Goal: Find specific page/section: Find specific page/section

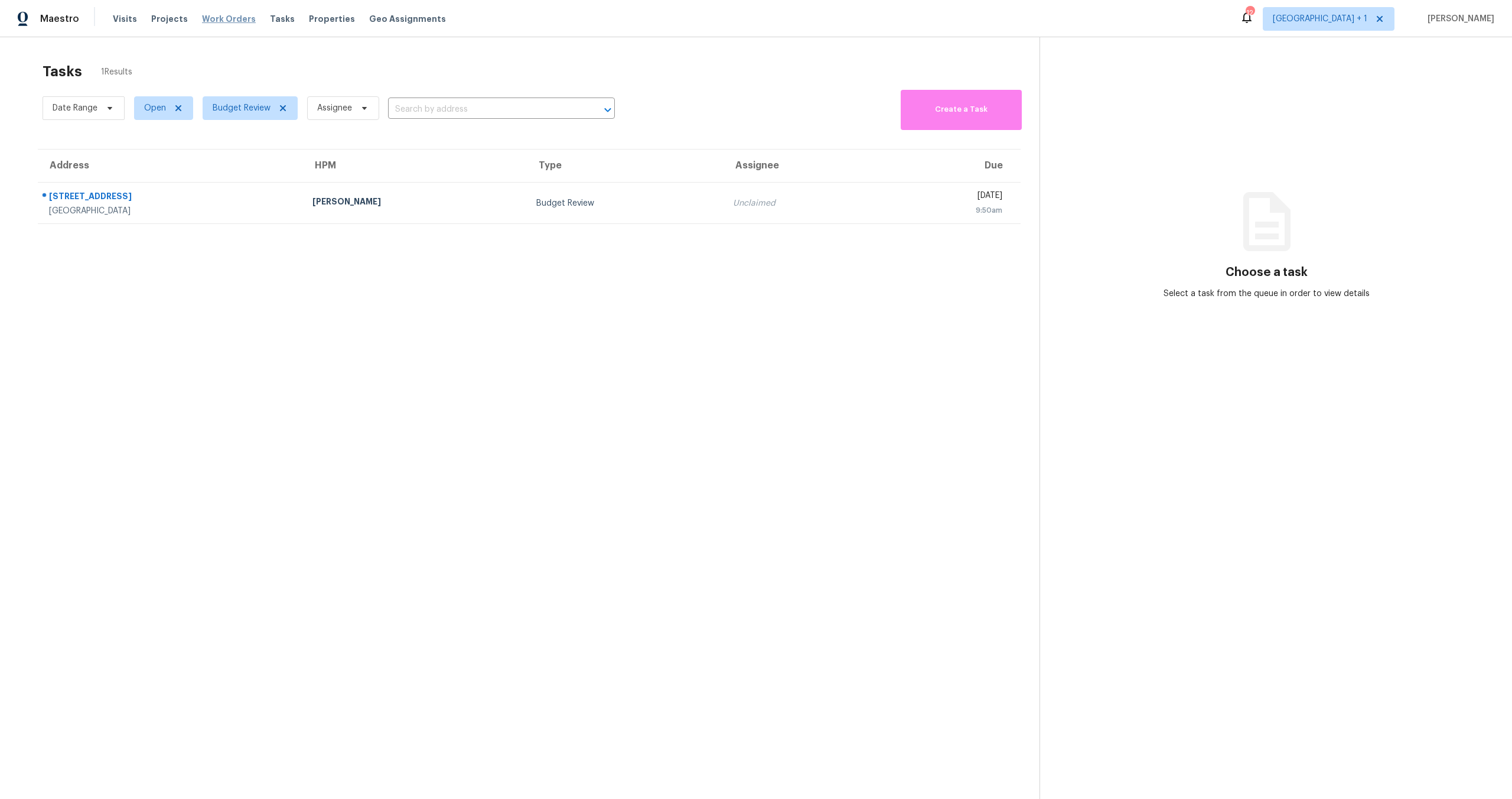
click at [230, 19] on span "Work Orders" at bounding box center [228, 18] width 53 height 12
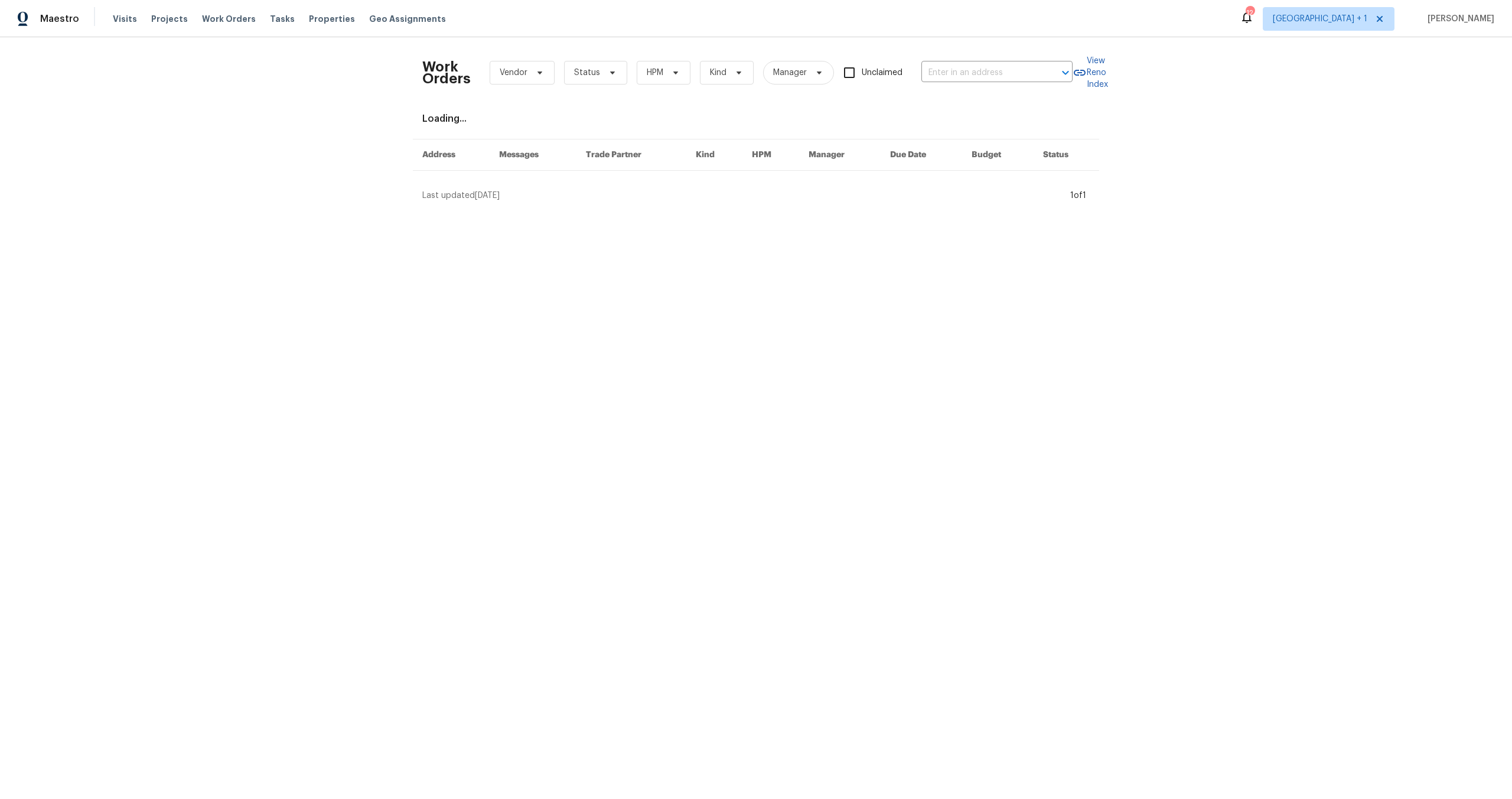
click at [988, 52] on div "Work Orders Vendor Status HPM Kind Manager Unclaimed ​" at bounding box center [747, 72] width 650 height 52
click at [981, 72] on input "text" at bounding box center [980, 72] width 118 height 18
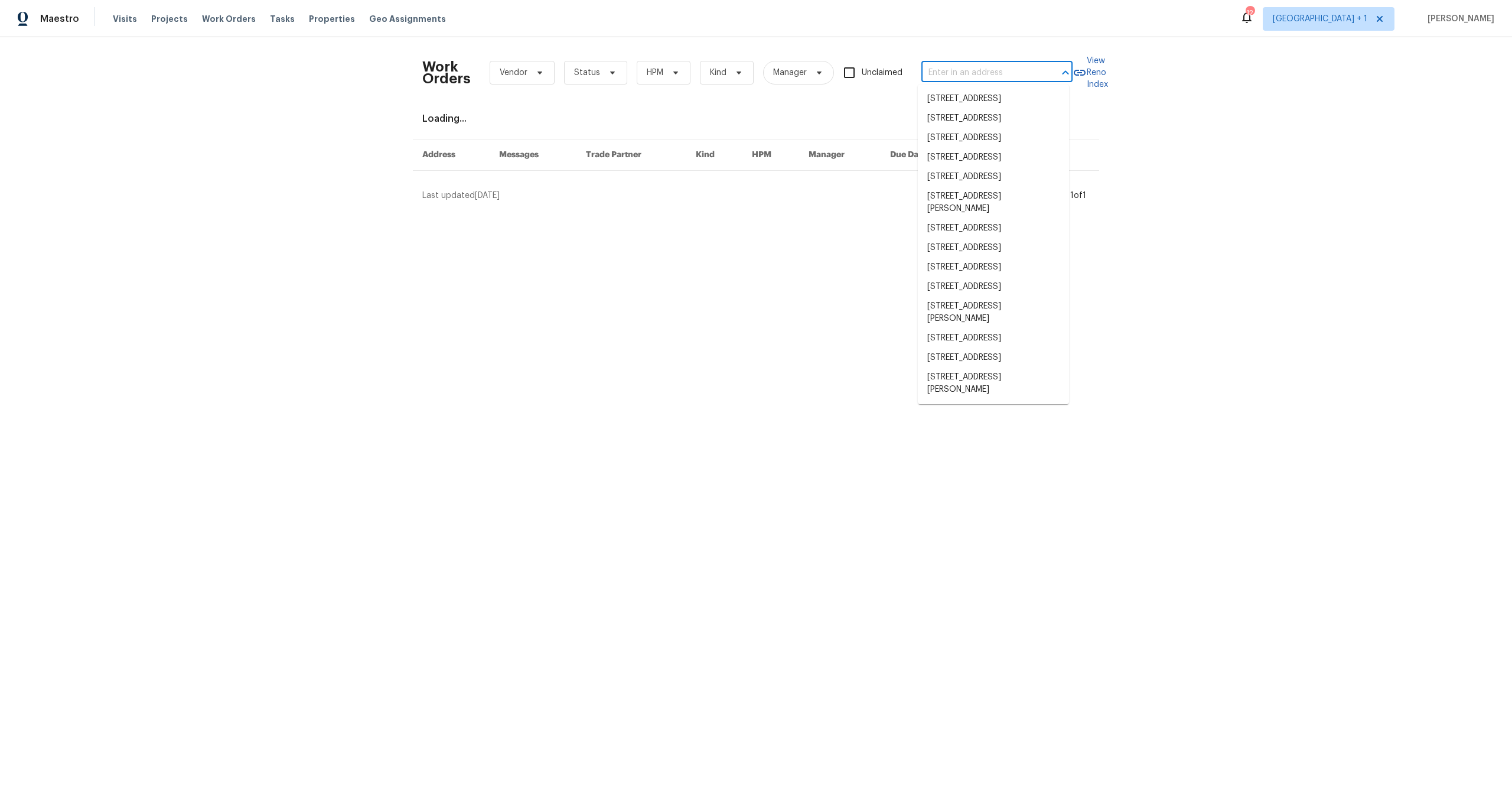
paste input "[STREET_ADDRESS]"
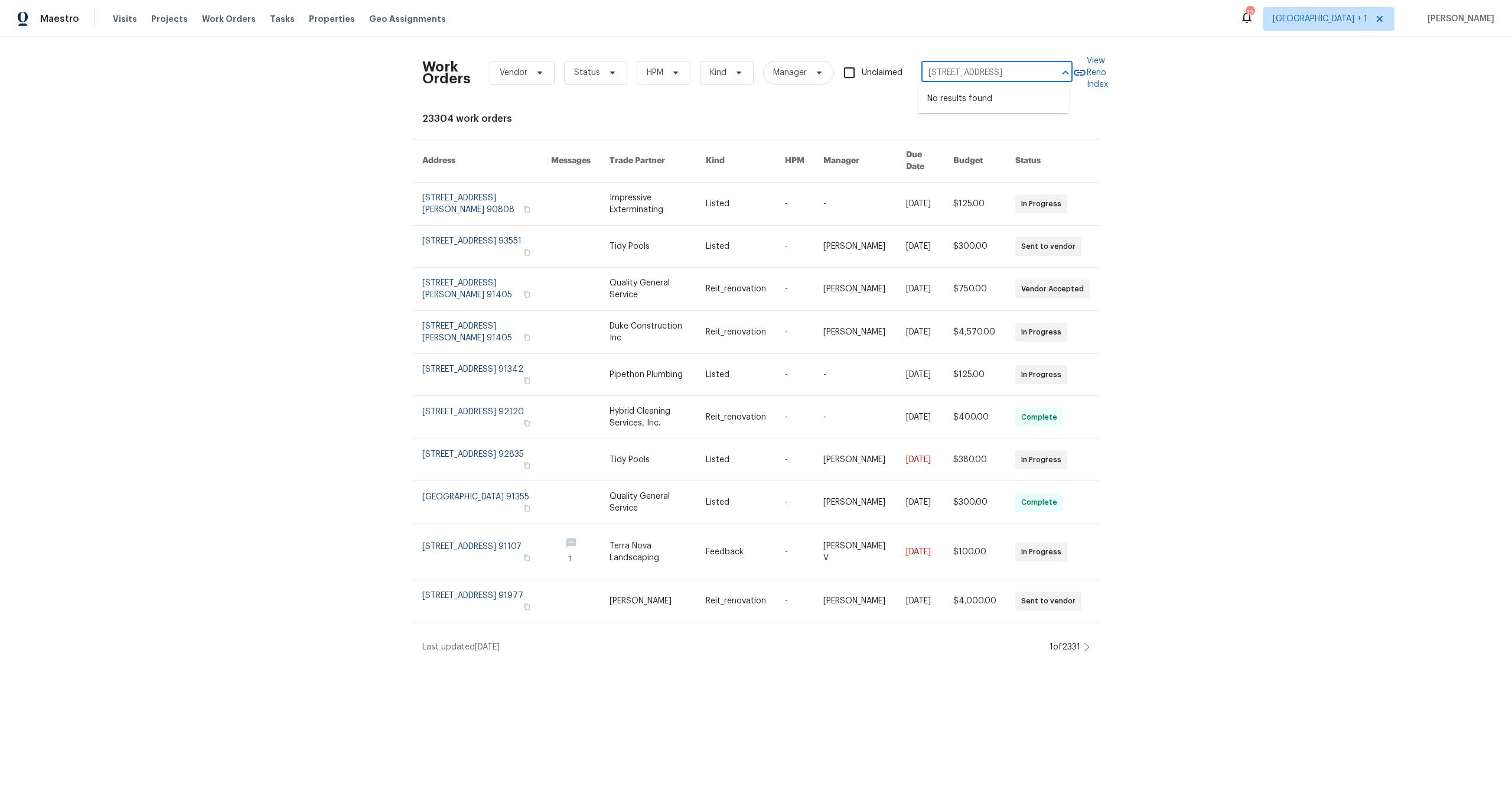
type input "[STREET_ADDRESS]"
click at [1351, 16] on span "[GEOGRAPHIC_DATA] + 1" at bounding box center [1320, 18] width 94 height 12
click at [217, 21] on span "Work Orders" at bounding box center [228, 18] width 53 height 12
click at [317, 17] on span "Properties" at bounding box center [332, 18] width 46 height 12
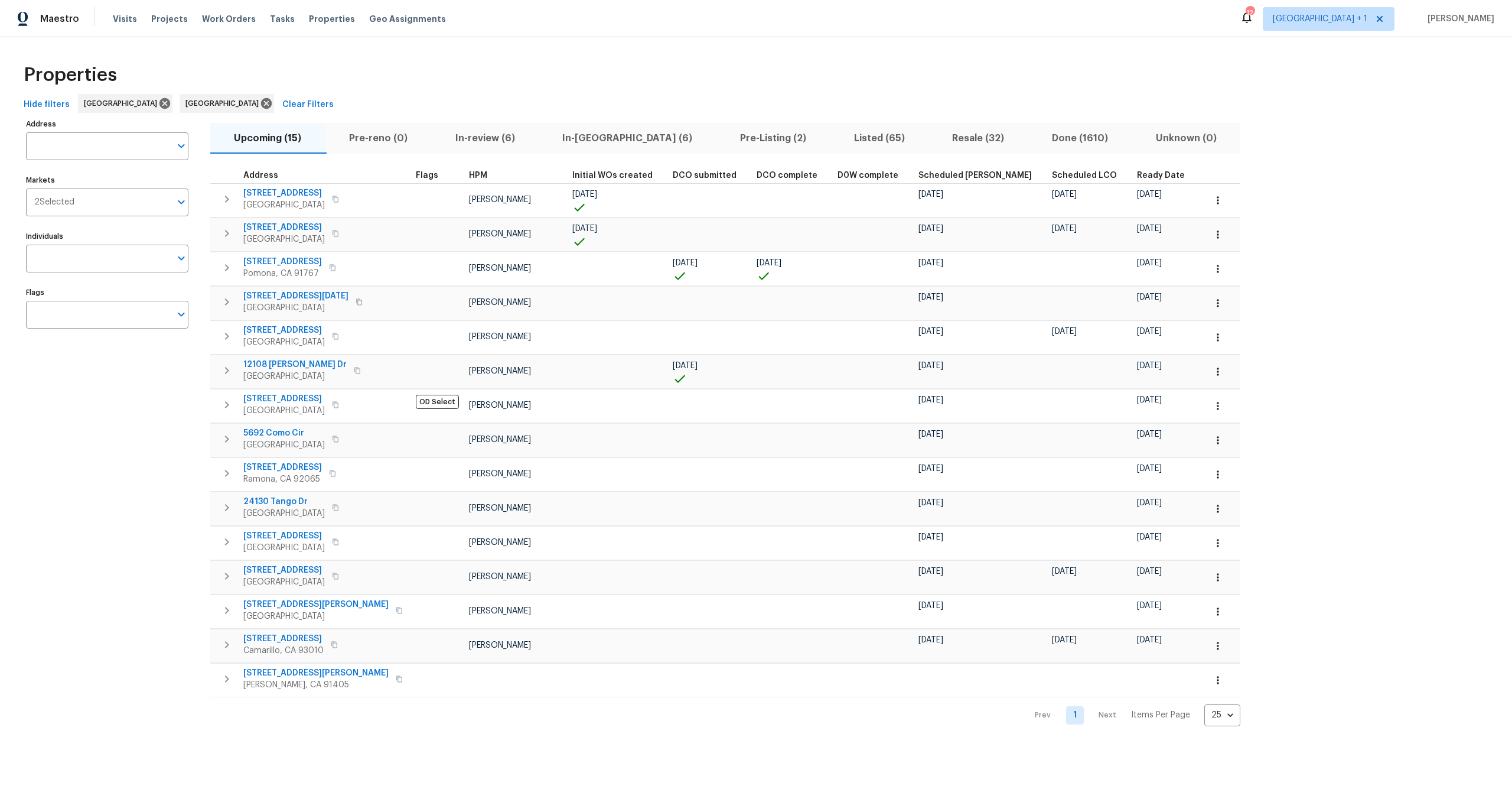
click at [585, 134] on span "In-[GEOGRAPHIC_DATA] (6)" at bounding box center [627, 138] width 164 height 16
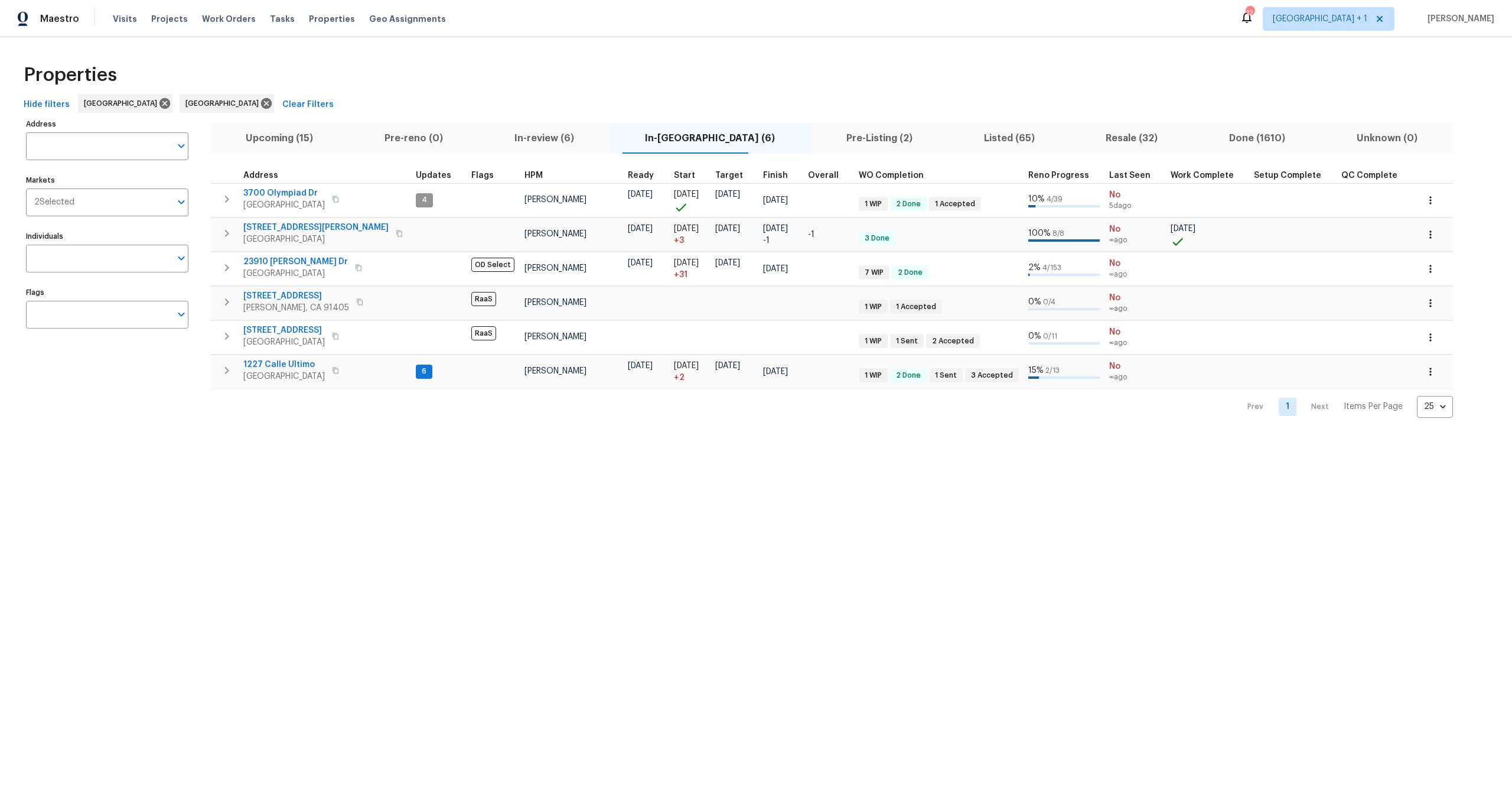
click at [552, 139] on span "In-review (6)" at bounding box center [544, 138] width 117 height 16
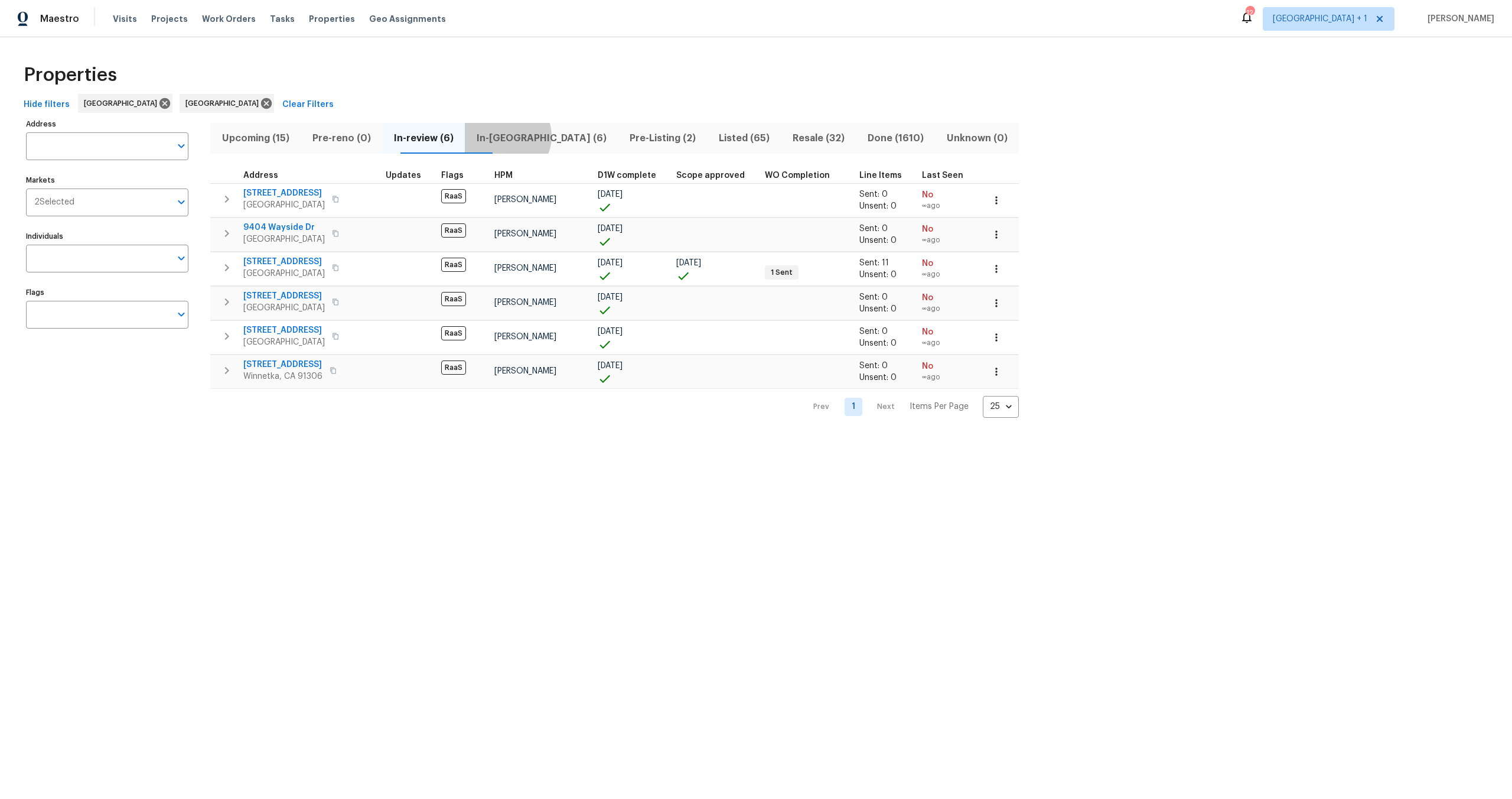
click at [534, 136] on span "In-[GEOGRAPHIC_DATA] (6)" at bounding box center [541, 138] width 139 height 16
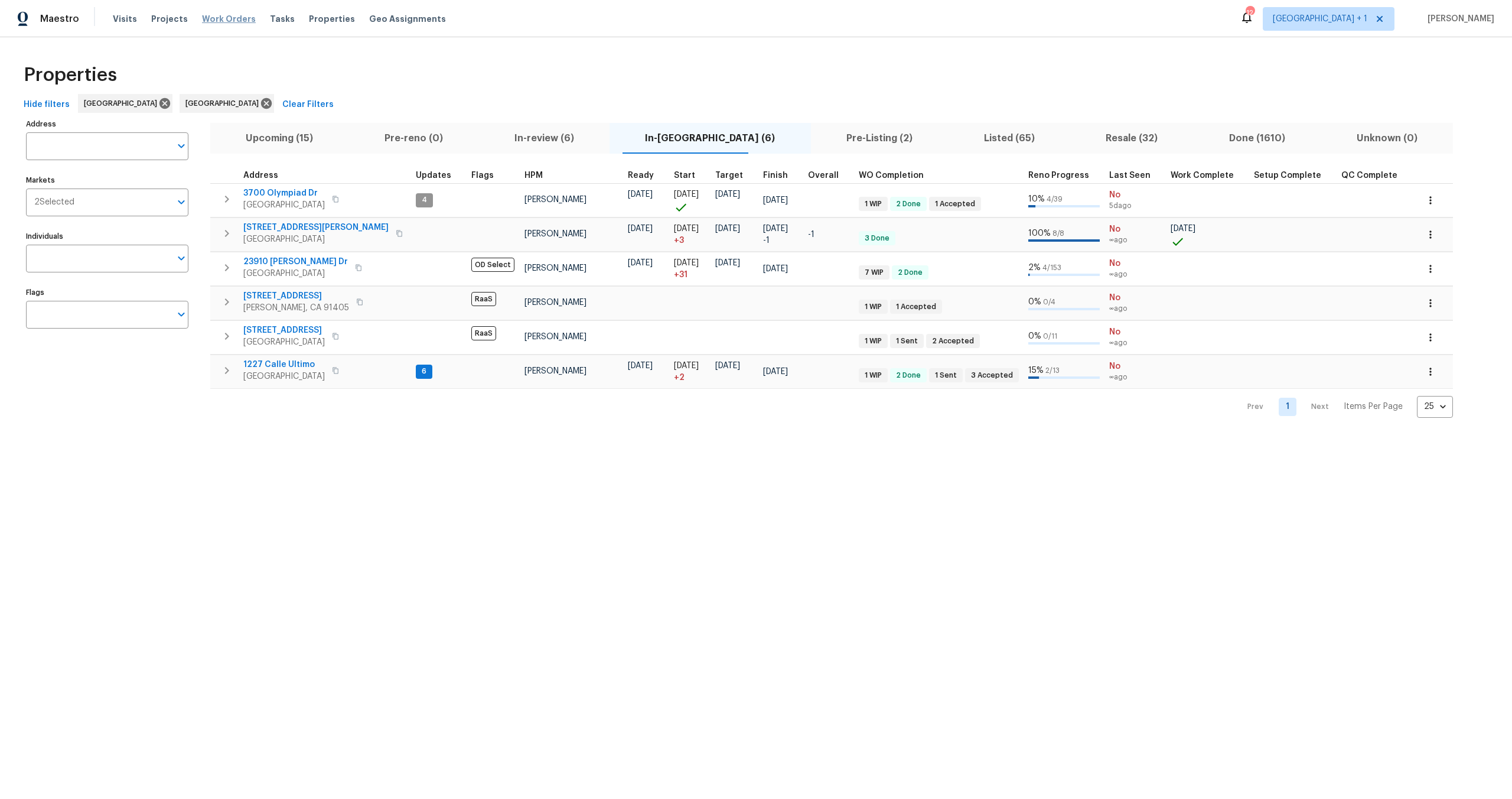
click at [210, 24] on span "Work Orders" at bounding box center [228, 18] width 53 height 12
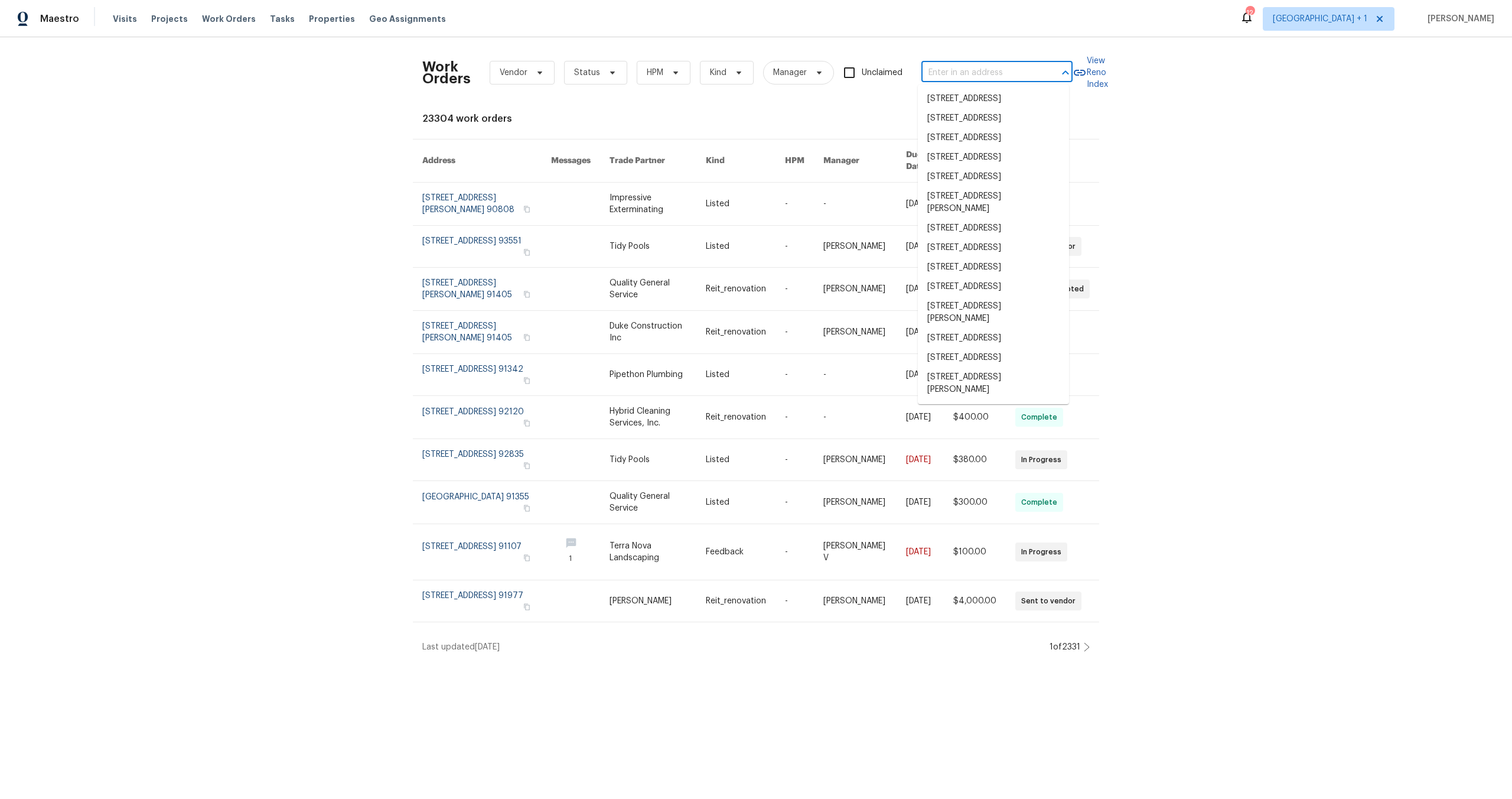
click at [931, 75] on input "text" at bounding box center [980, 72] width 118 height 18
click at [164, 18] on span "Projects" at bounding box center [169, 18] width 36 height 12
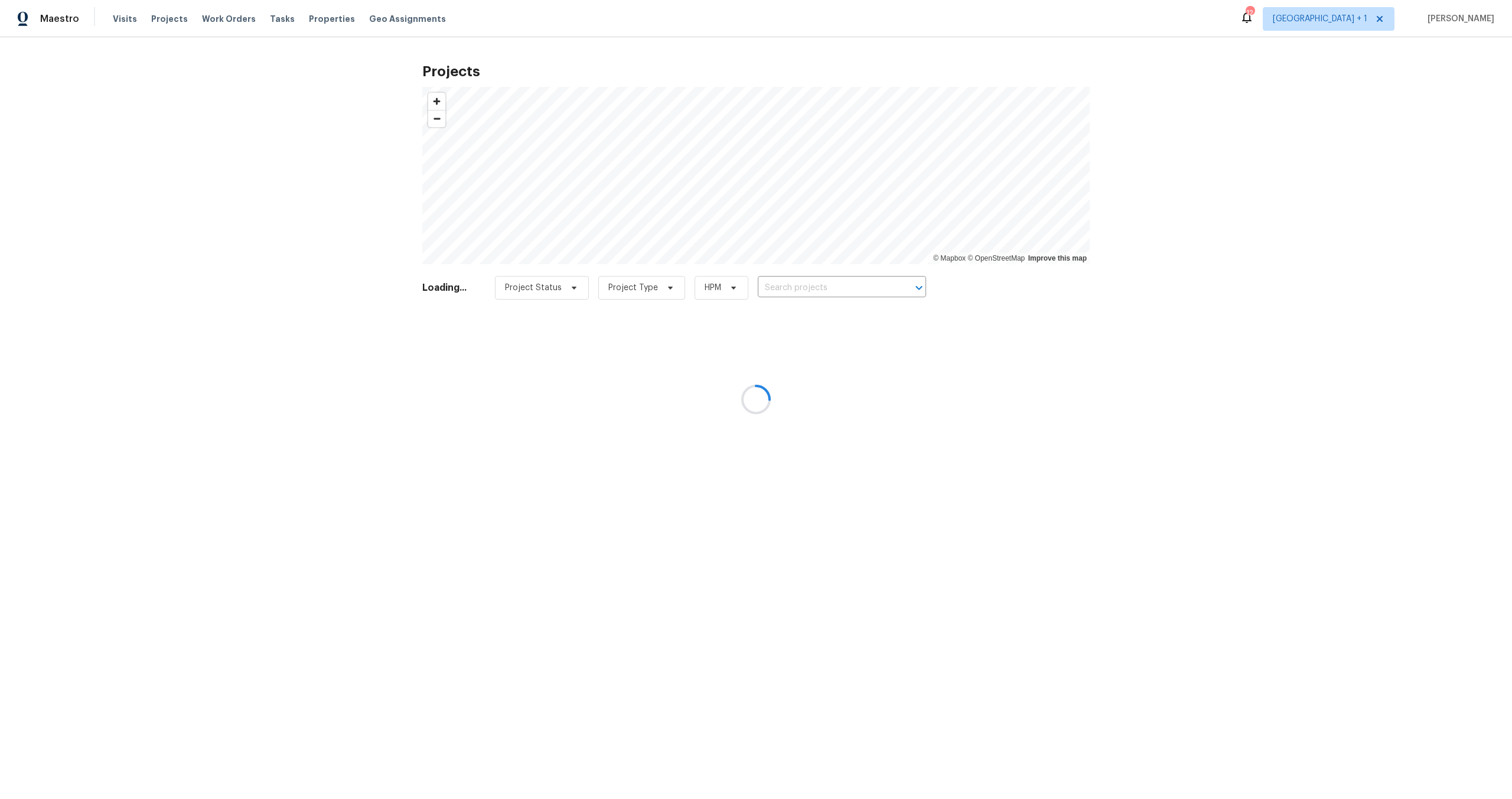
click at [812, 277] on div at bounding box center [756, 400] width 1512 height 799
click at [808, 284] on div at bounding box center [756, 400] width 1512 height 799
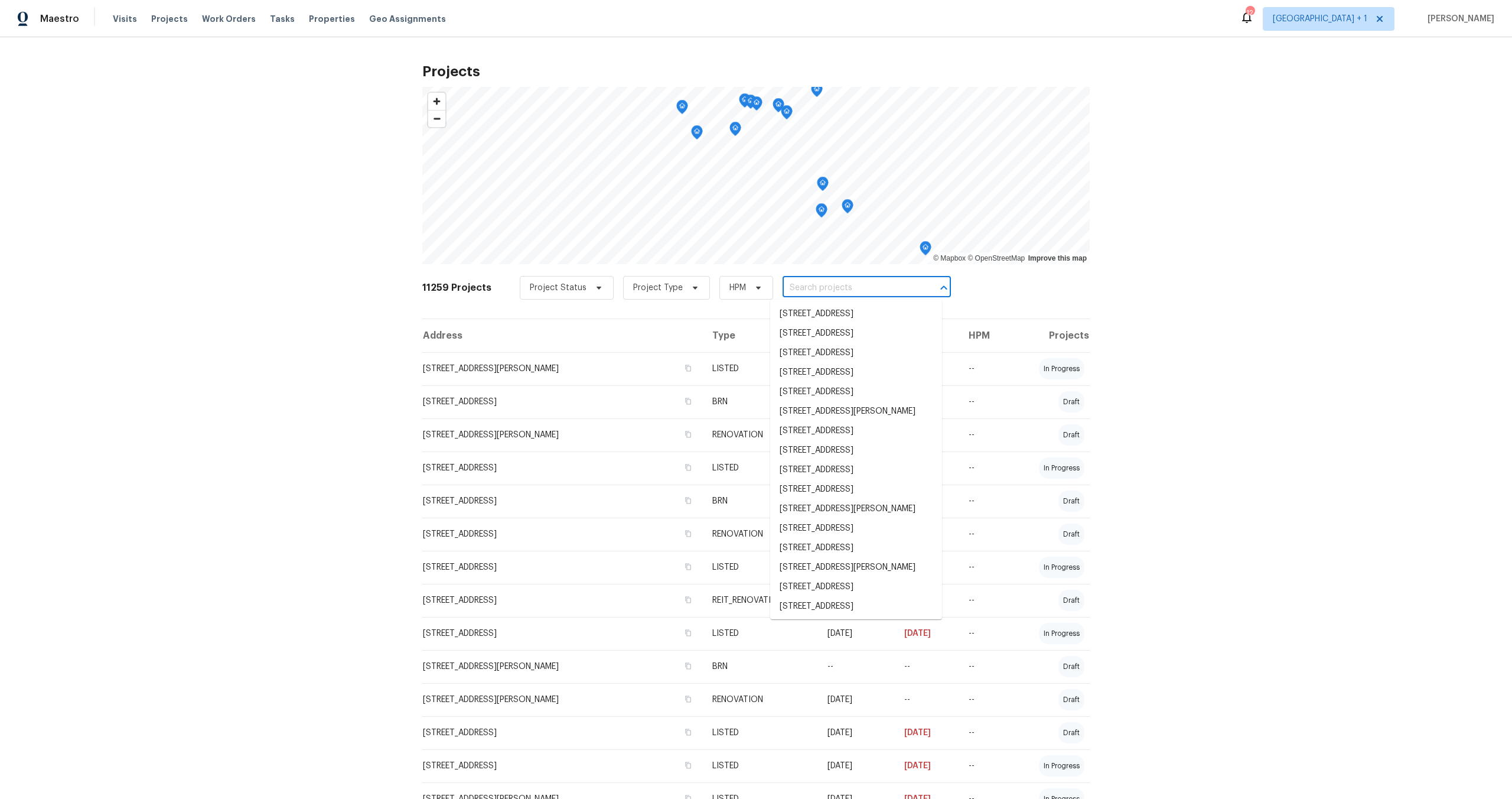
click at [795, 282] on input "text" at bounding box center [850, 288] width 135 height 18
paste input "[STREET_ADDRESS]"
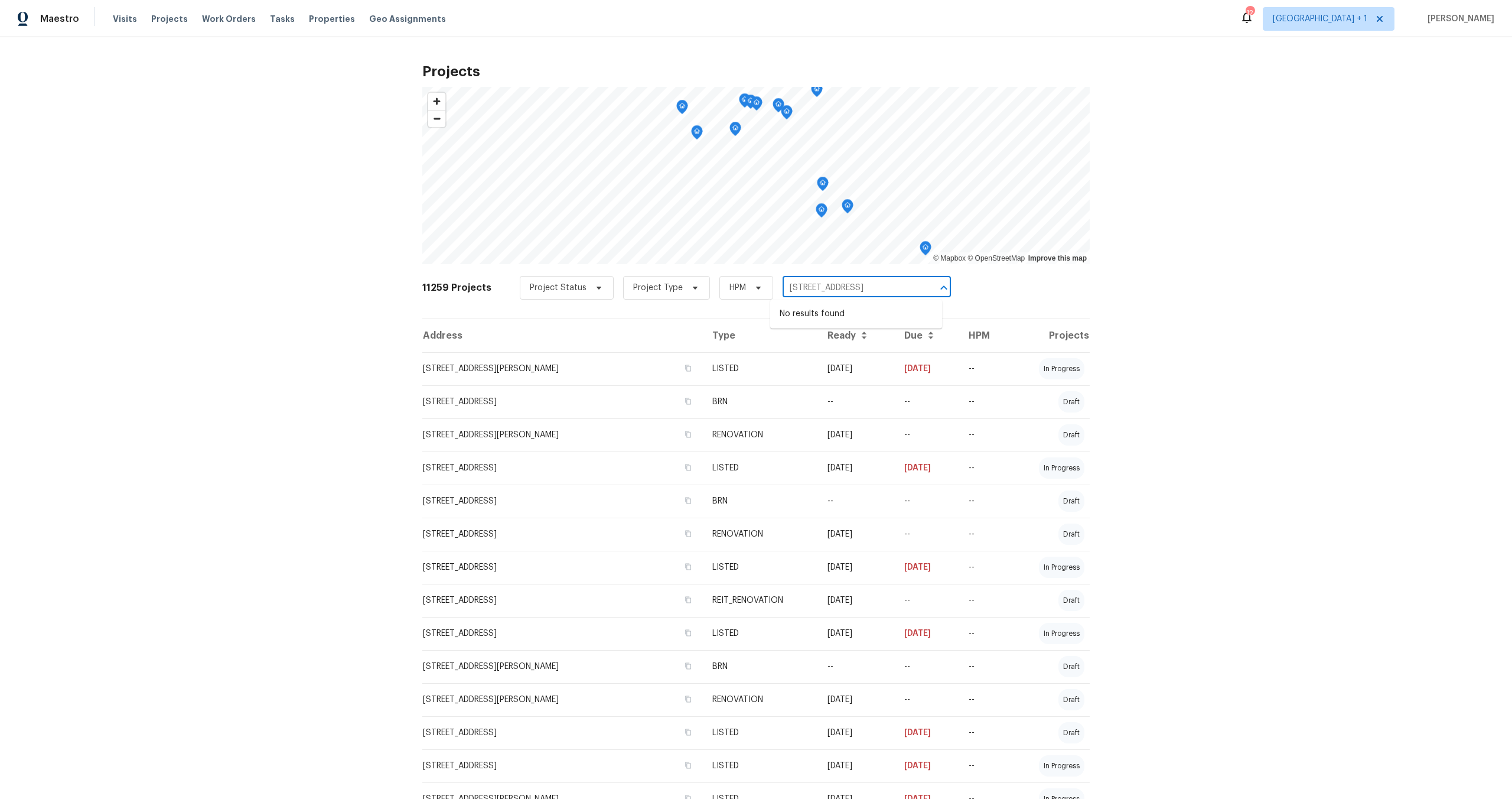
type input "[STREET_ADDRESS]"
click at [1386, 328] on div "Projects © Mapbox © OpenStreetMap Improve this map 11259 Projects Project Statu…" at bounding box center [756, 418] width 1512 height 761
click at [211, 16] on span "Work Orders" at bounding box center [228, 18] width 53 height 12
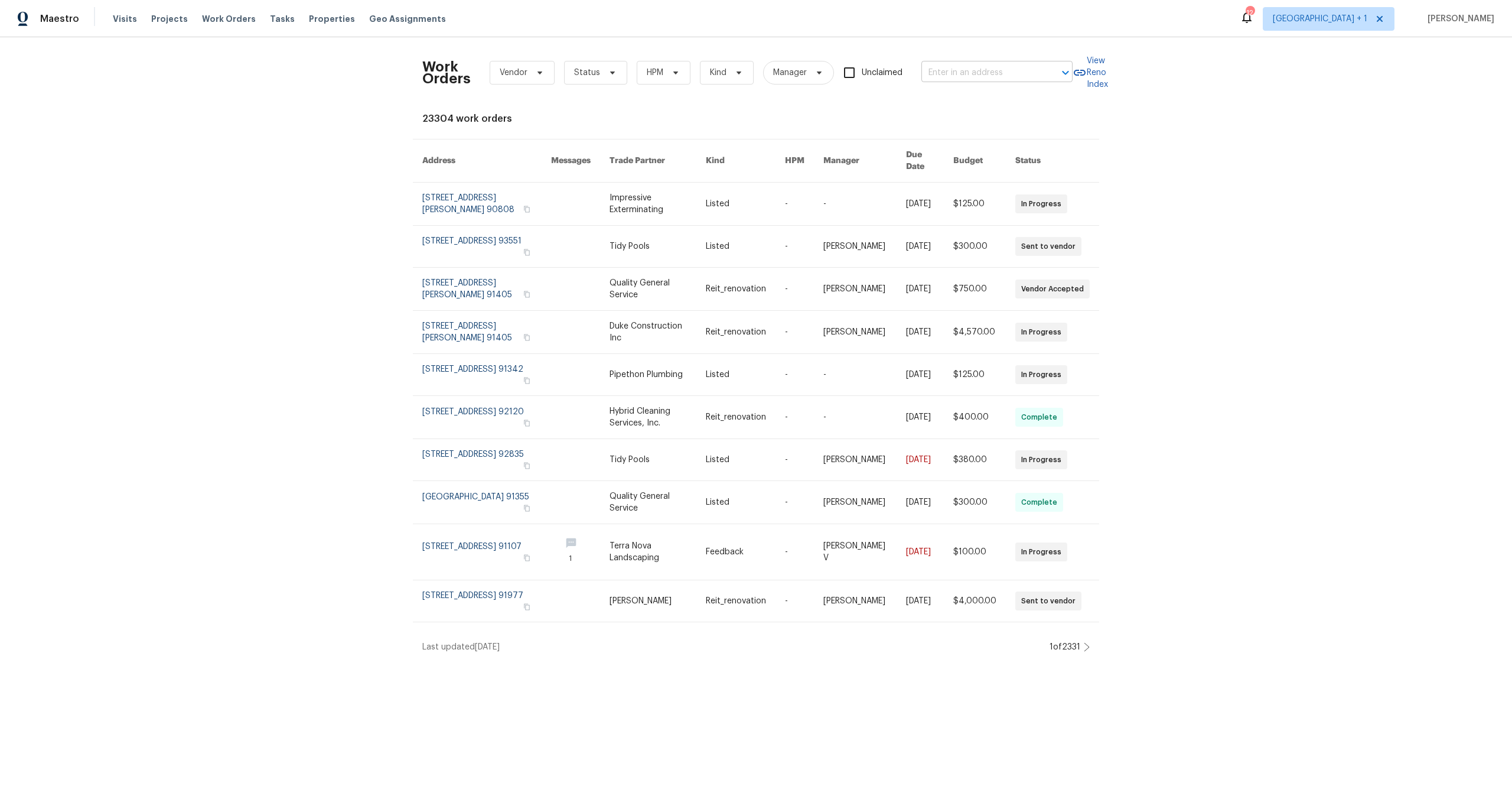
click at [957, 71] on input "text" at bounding box center [980, 72] width 118 height 18
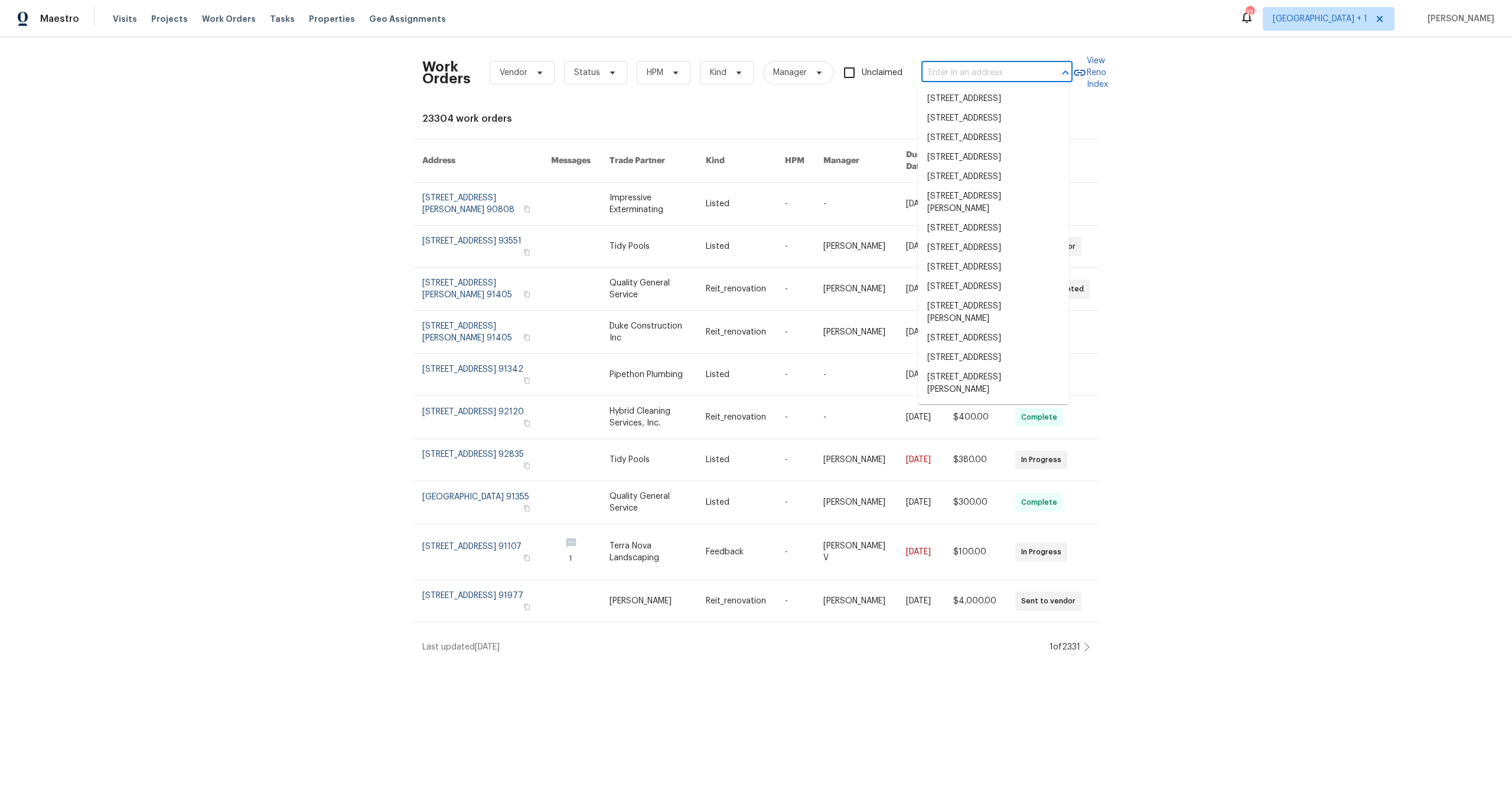
paste input "[STREET_ADDRESS]"
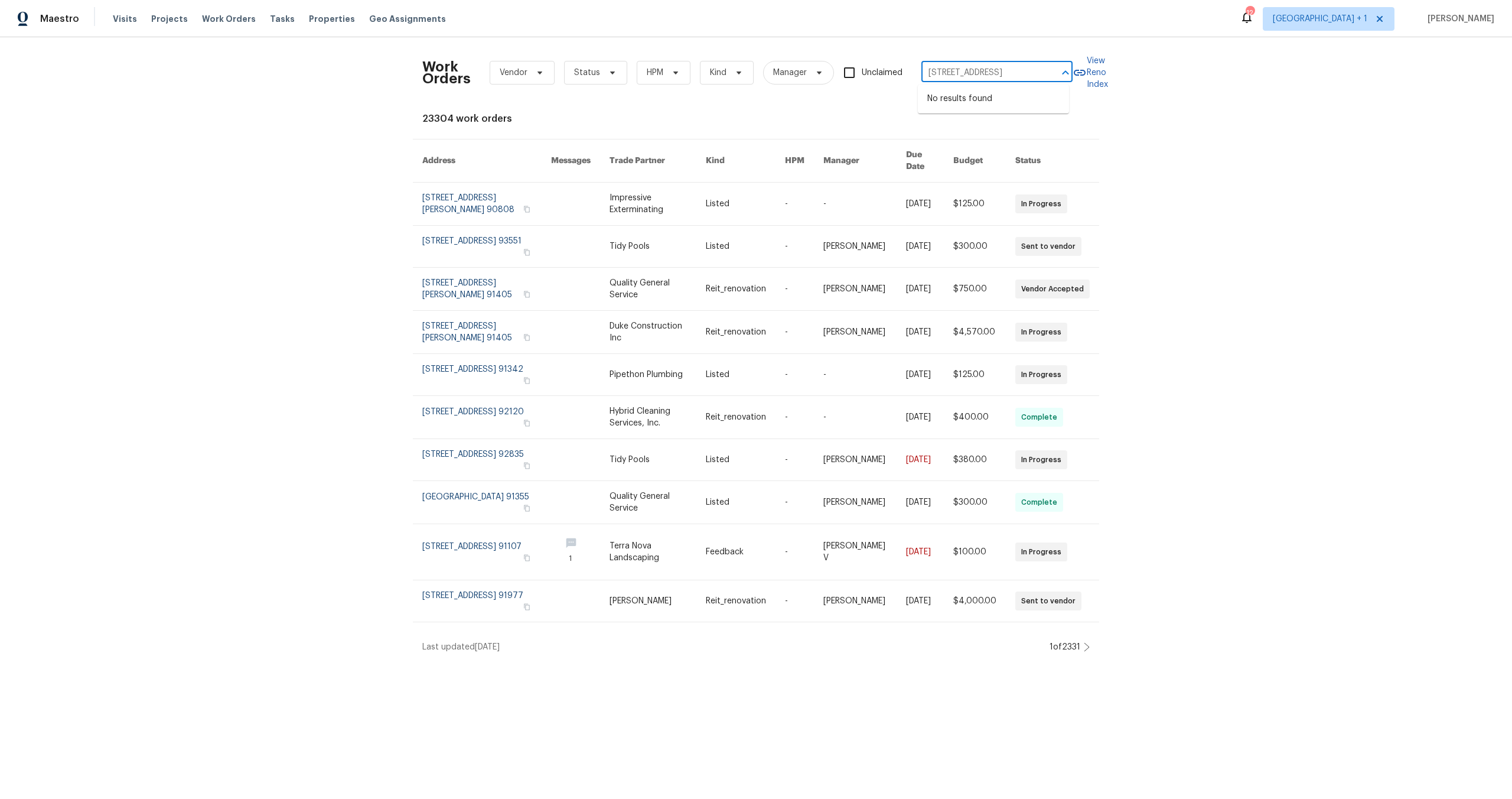
type input "[STREET_ADDRESS]"
click at [325, 21] on span "Properties" at bounding box center [332, 18] width 46 height 12
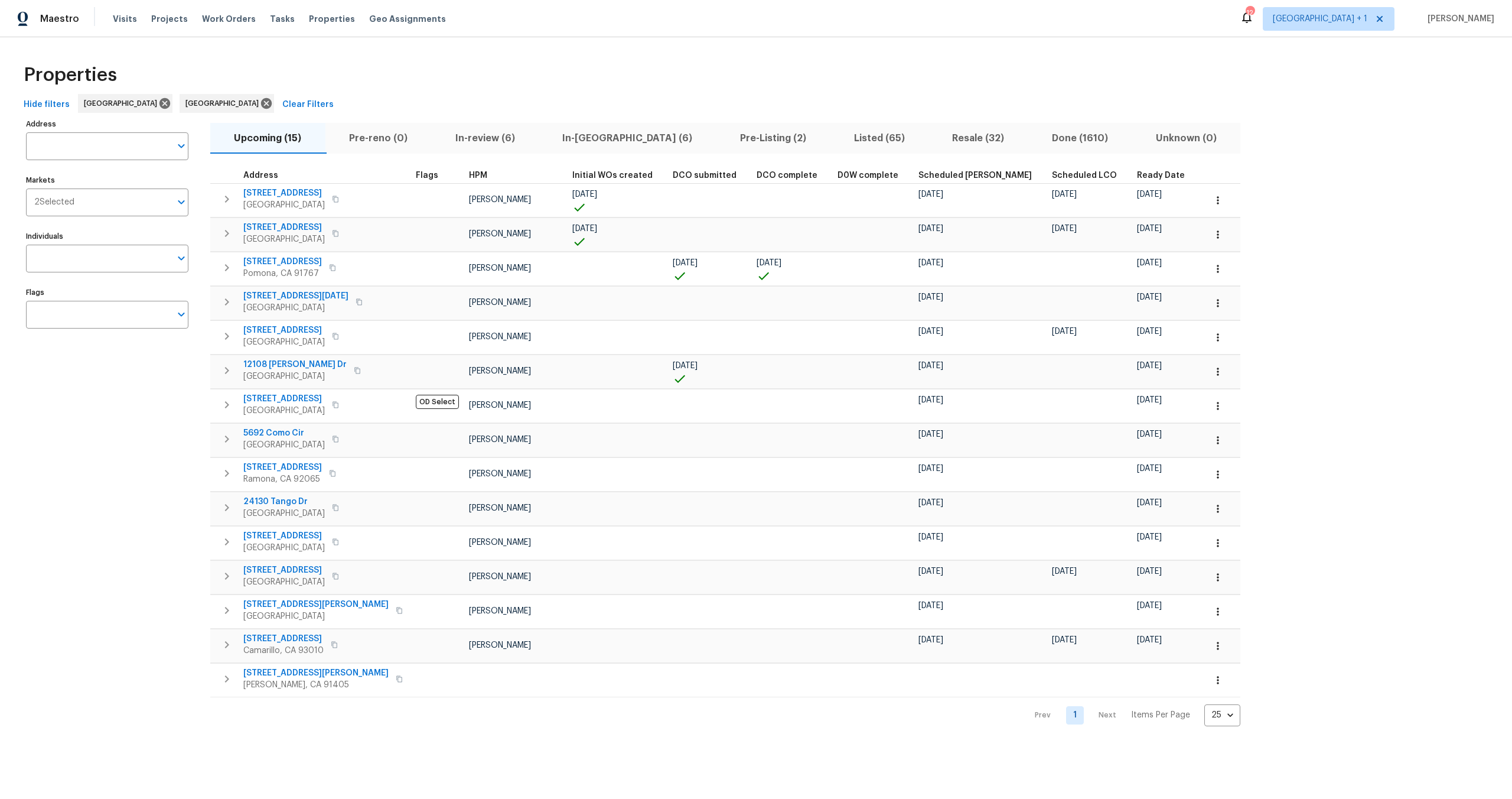
click at [508, 81] on div "Properties" at bounding box center [756, 75] width 1474 height 38
click at [508, 75] on div "Properties" at bounding box center [756, 75] width 1474 height 38
click at [592, 137] on span "In-[GEOGRAPHIC_DATA] (6)" at bounding box center [627, 138] width 164 height 16
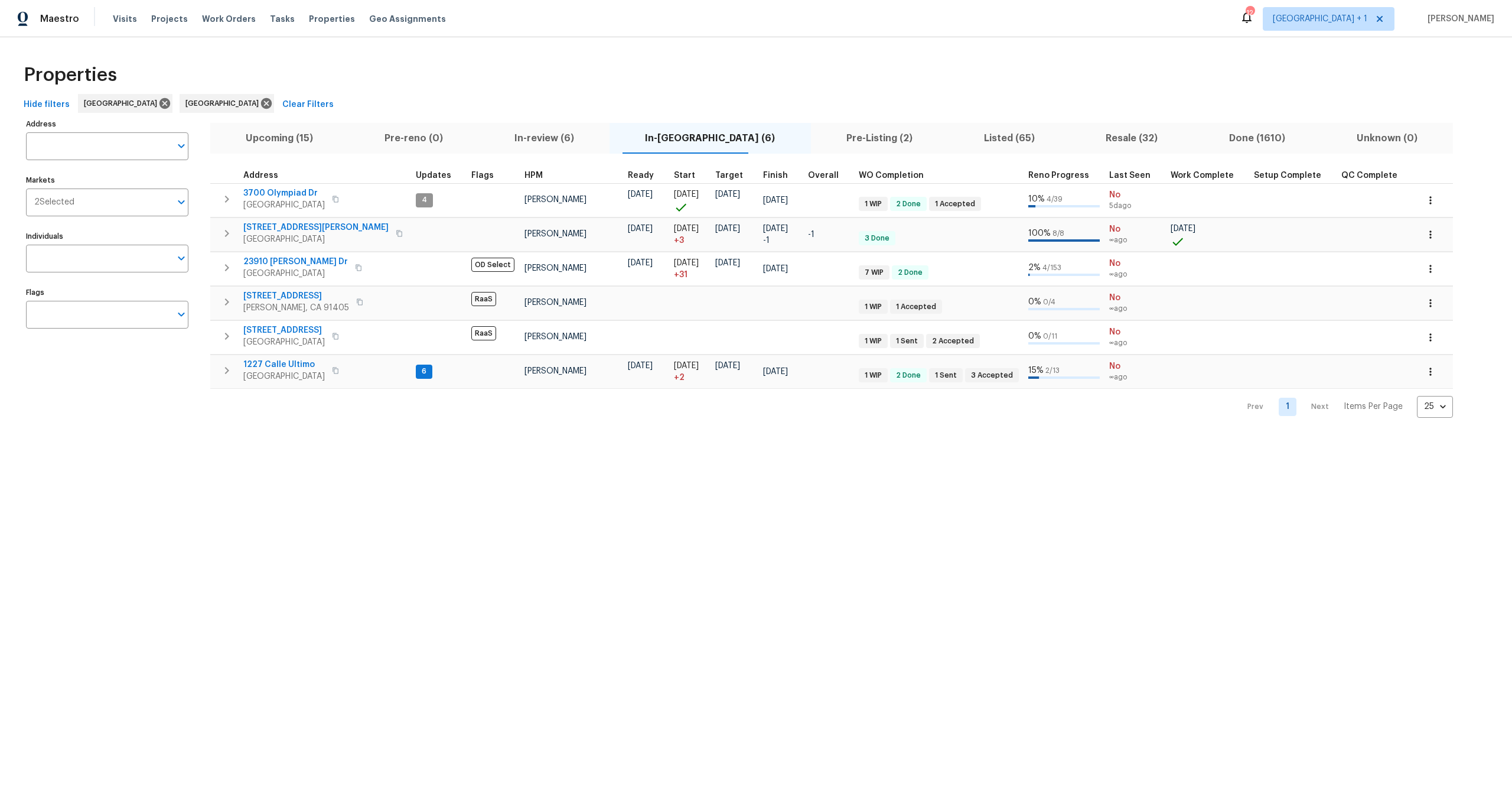
click at [617, 56] on div "Properties" at bounding box center [756, 75] width 1474 height 38
